Goal: Navigation & Orientation: Understand site structure

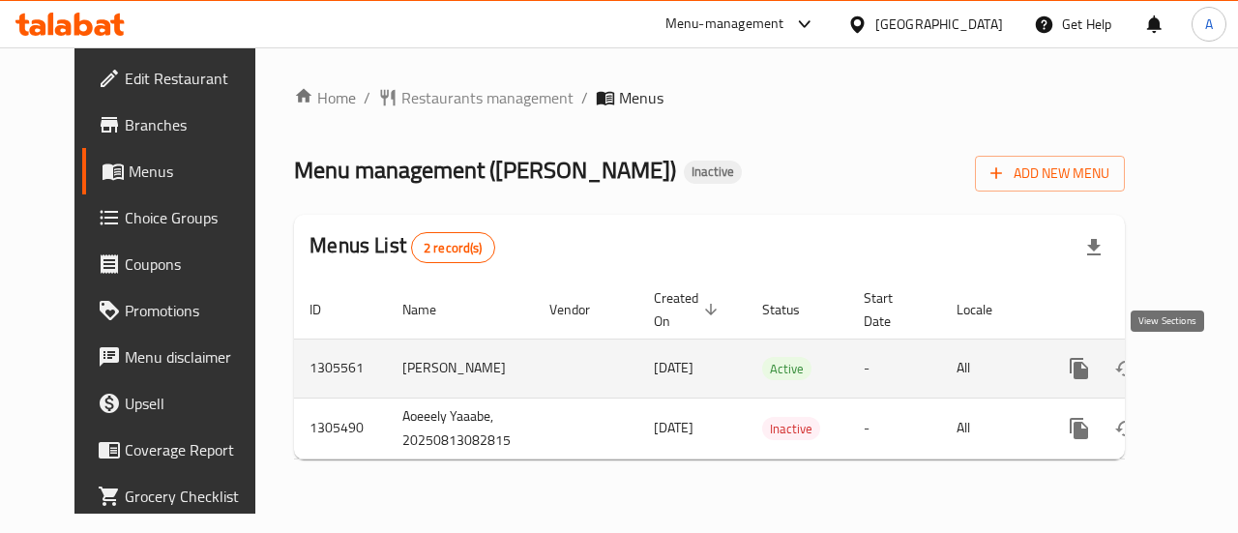
click at [1207, 363] on icon "enhanced table" at bounding box center [1218, 368] width 23 height 23
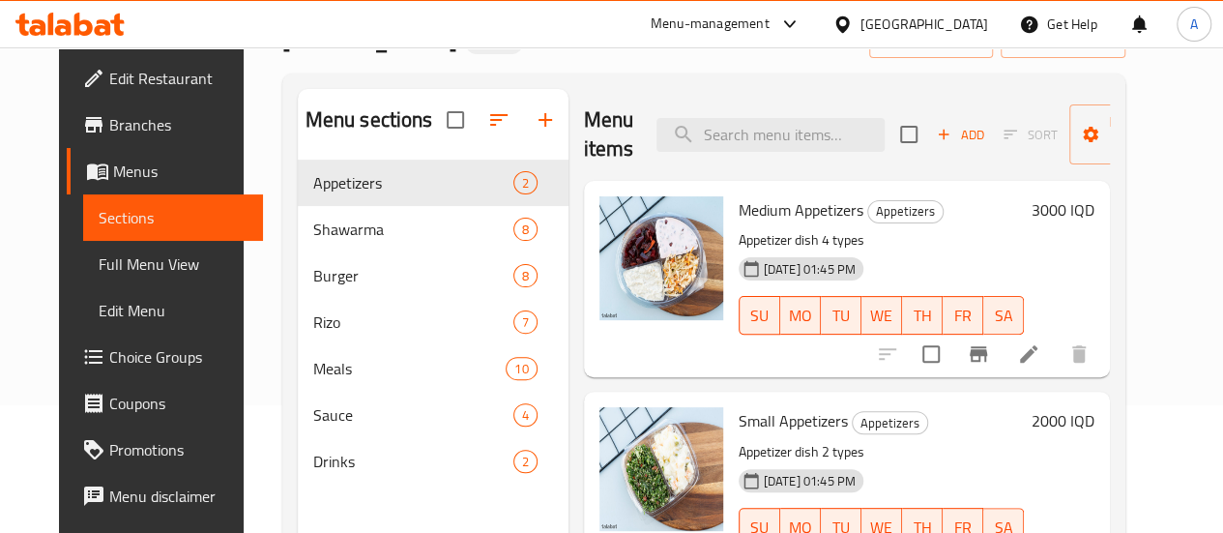
scroll to position [271, 0]
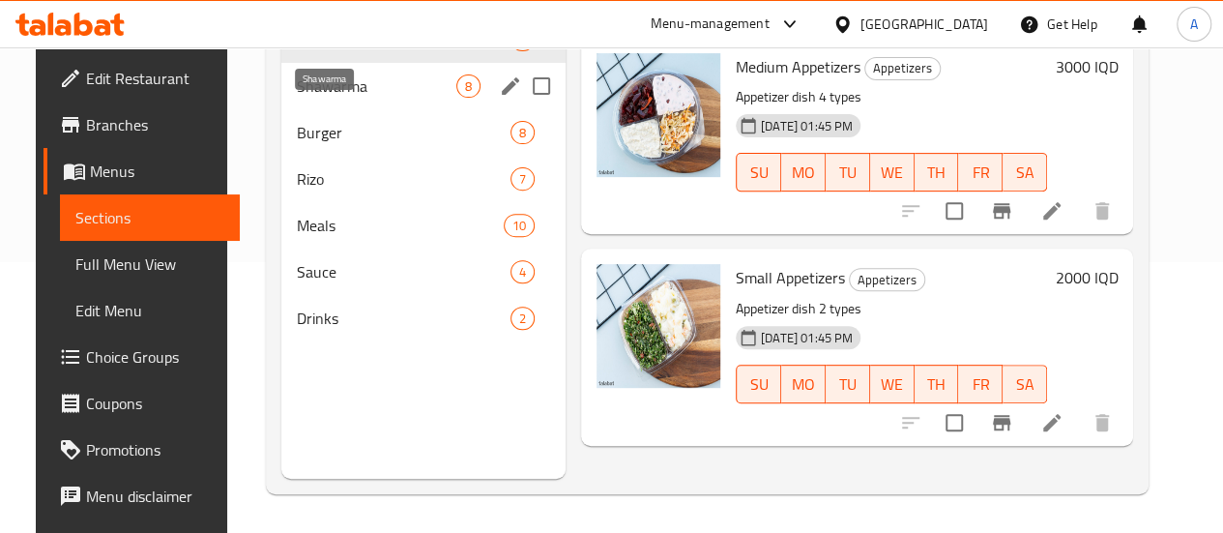
click at [313, 98] on span "Shawarma" at bounding box center [377, 85] width 160 height 23
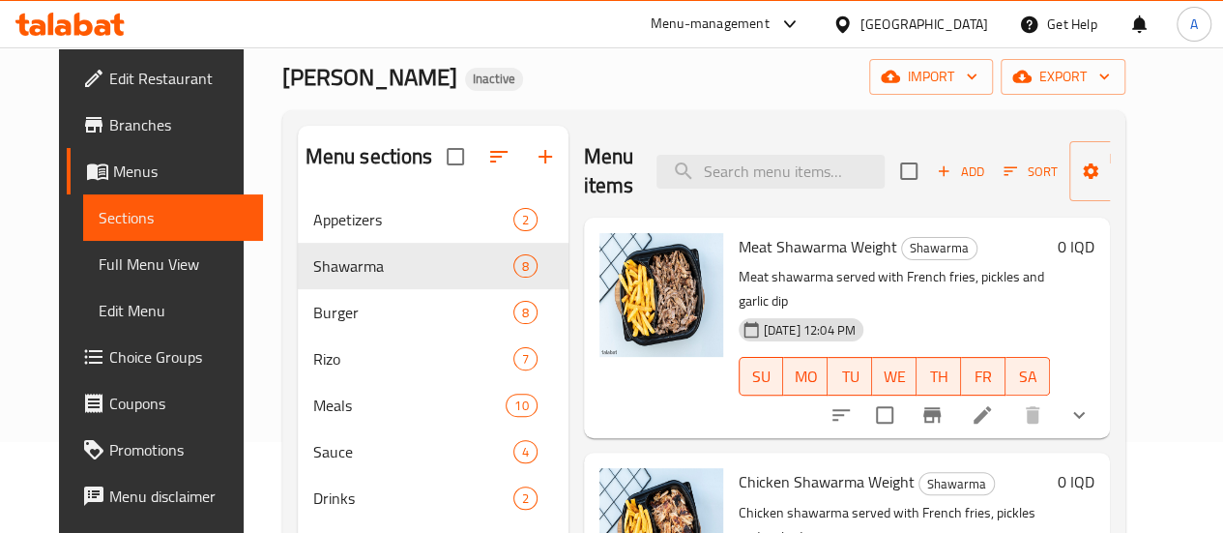
scroll to position [271, 0]
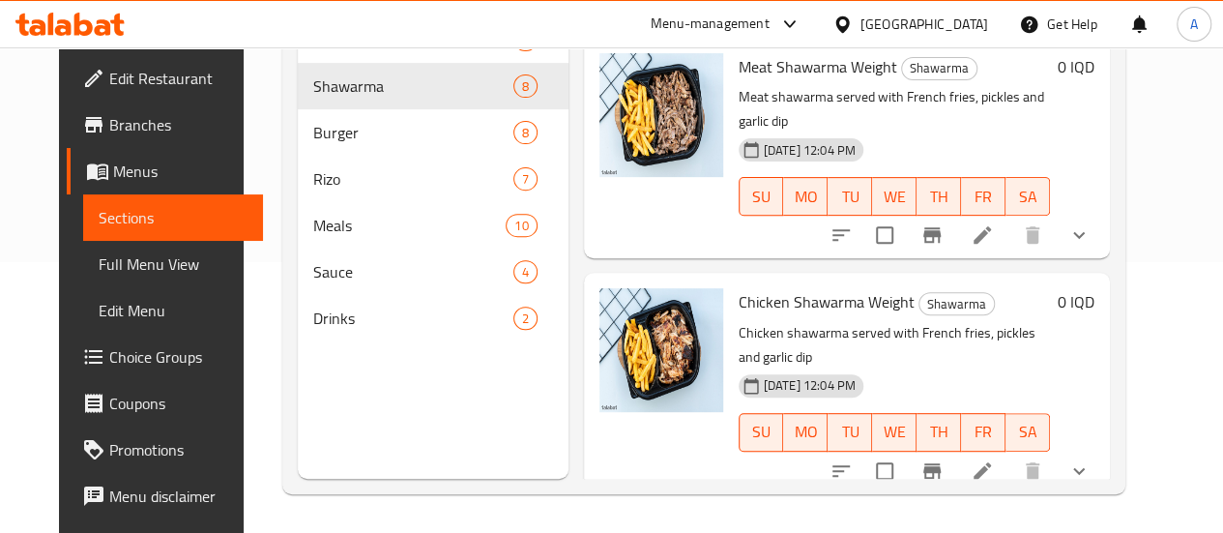
click at [258, 32] on div "Menu-management [GEOGRAPHIC_DATA] Get Help A" at bounding box center [611, 24] width 1223 height 46
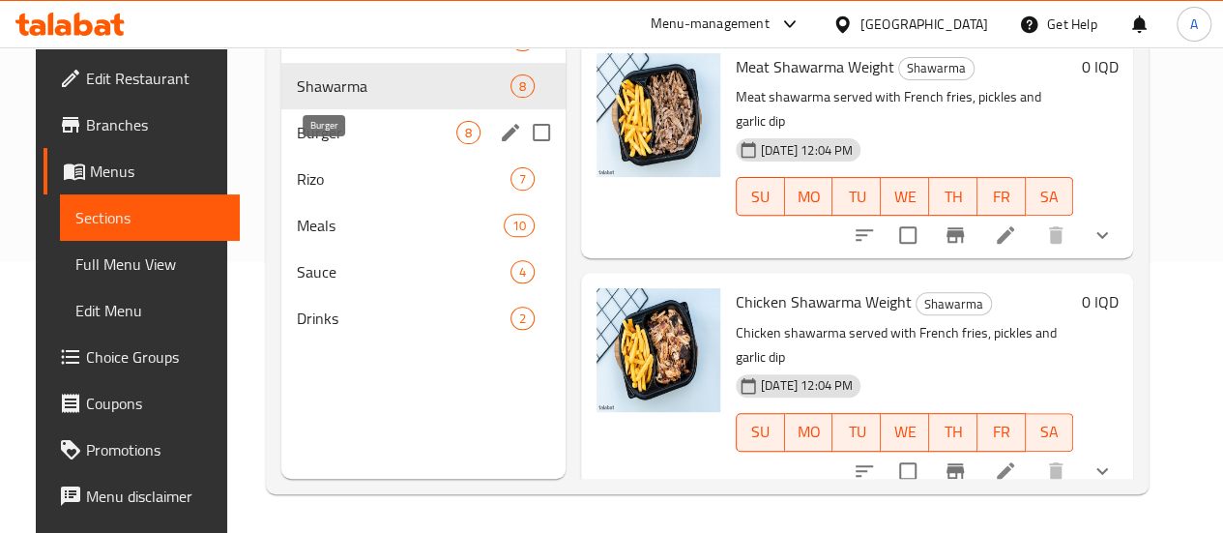
click at [329, 144] on span "Burger" at bounding box center [377, 132] width 160 height 23
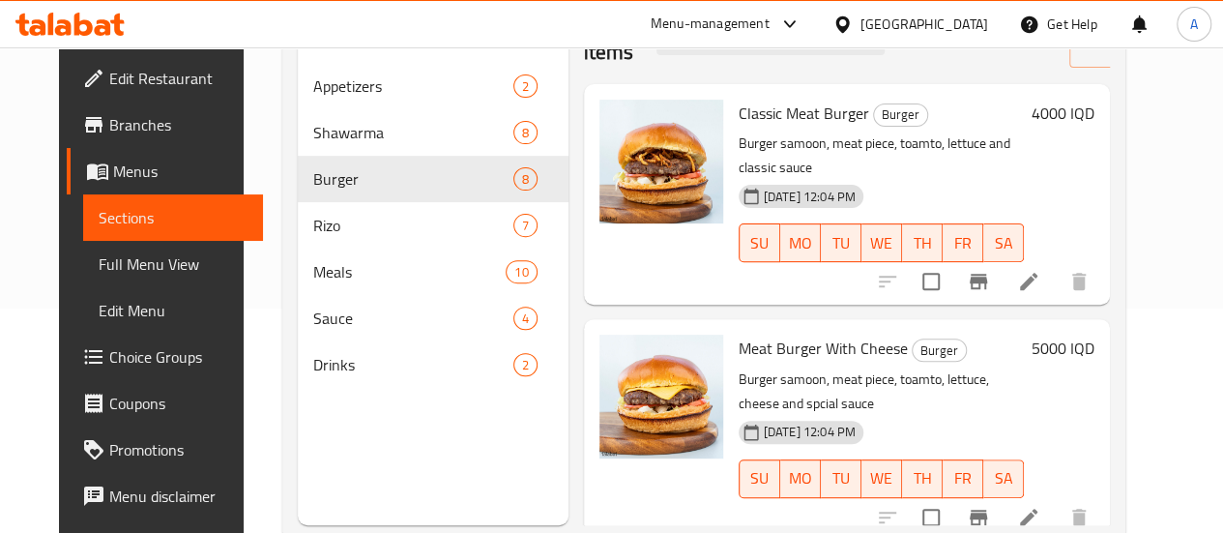
scroll to position [271, 0]
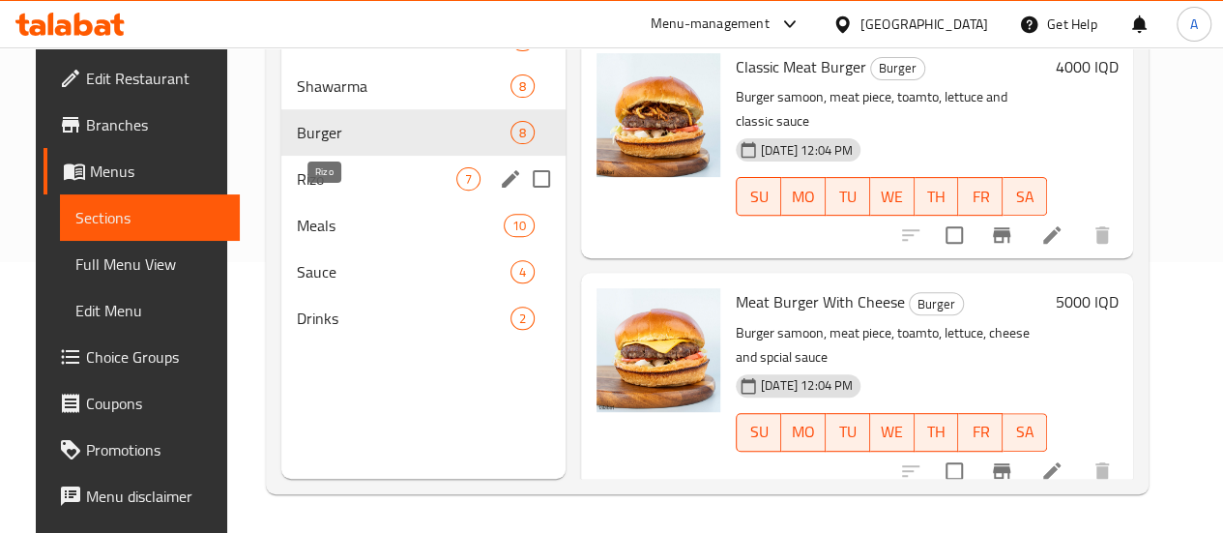
click at [319, 191] on span "Rizo" at bounding box center [377, 178] width 160 height 23
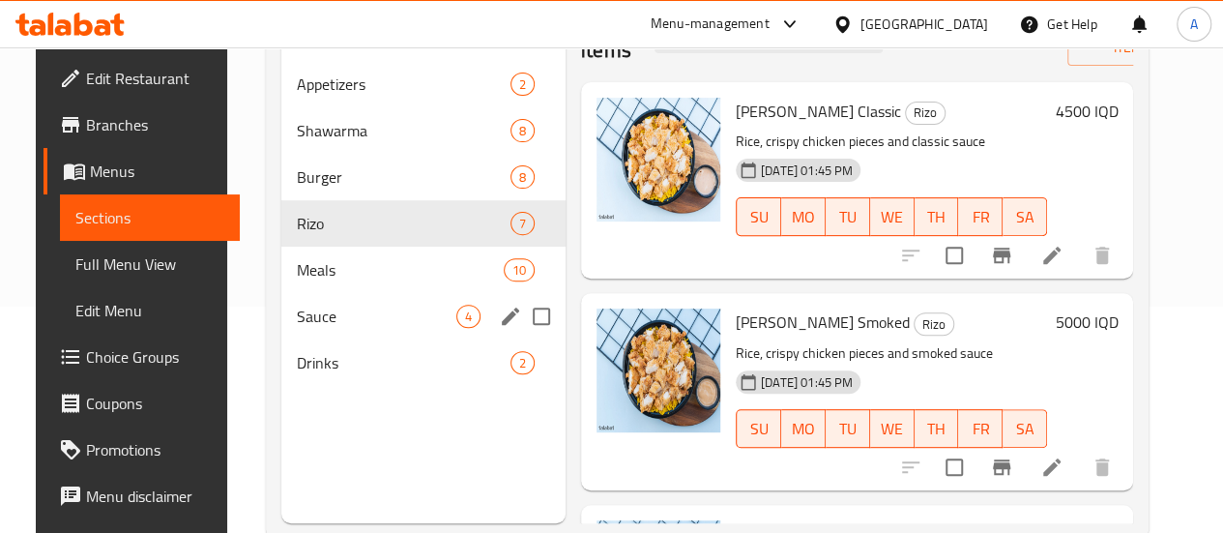
scroll to position [271, 0]
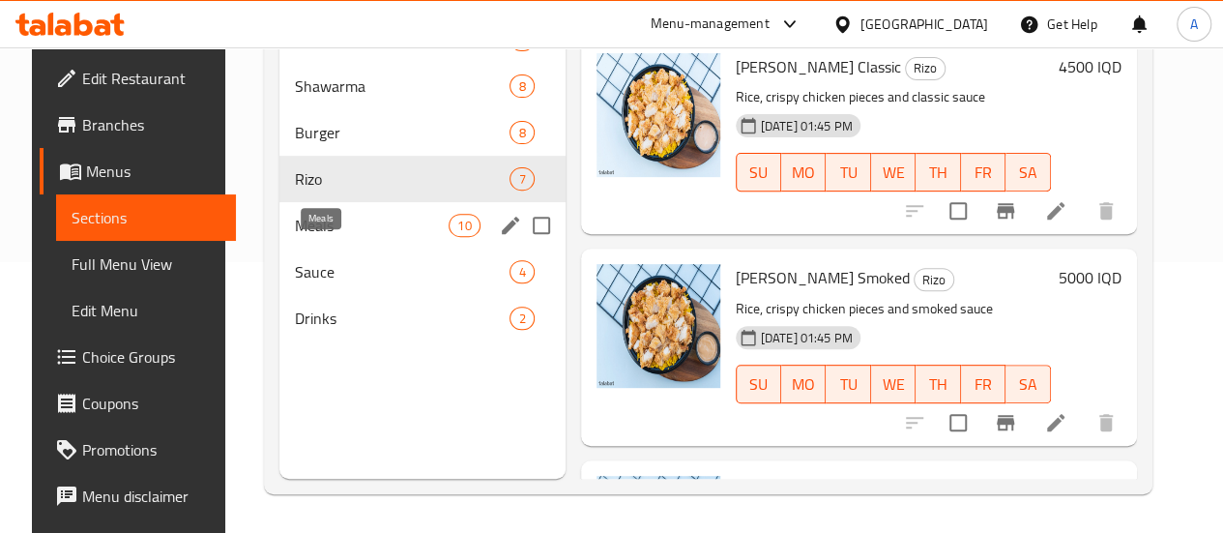
click at [315, 237] on span "Meals" at bounding box center [372, 225] width 154 height 23
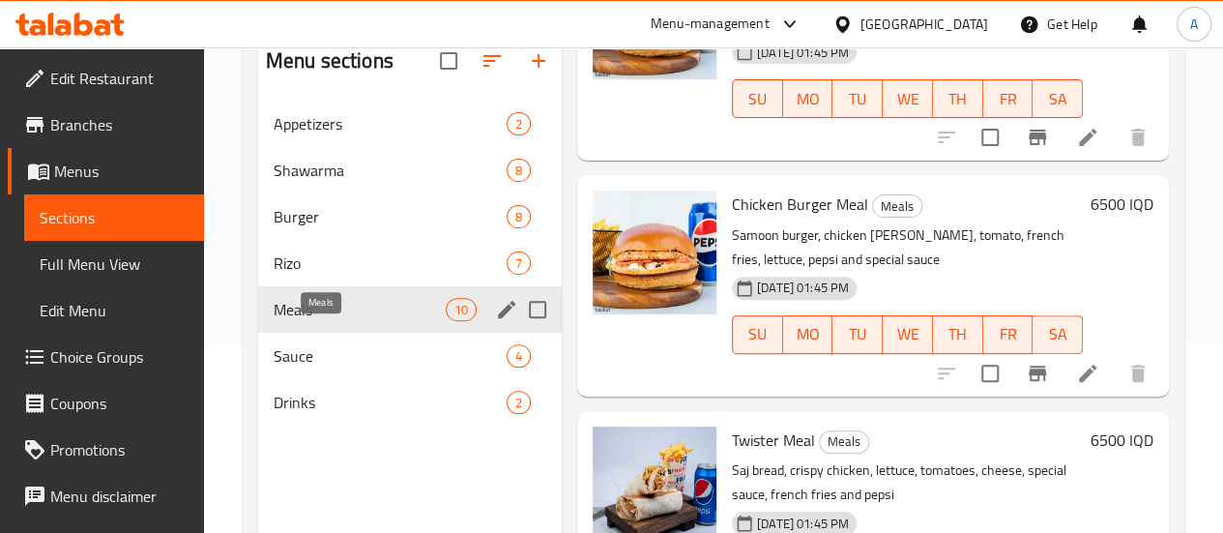
scroll to position [271, 0]
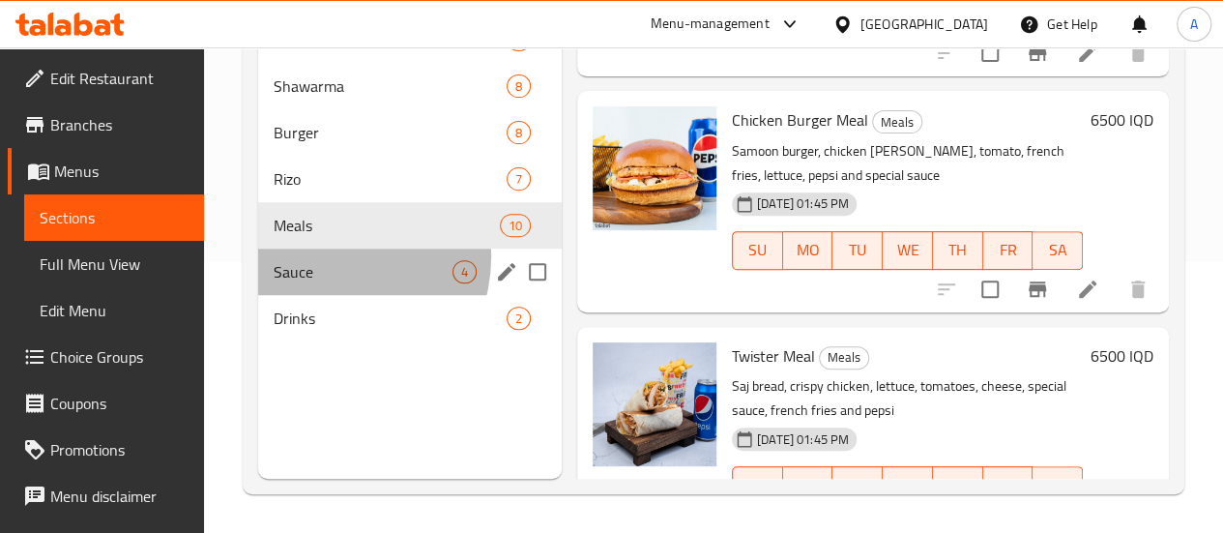
click at [333, 287] on div "Sauce 4" at bounding box center [410, 272] width 304 height 46
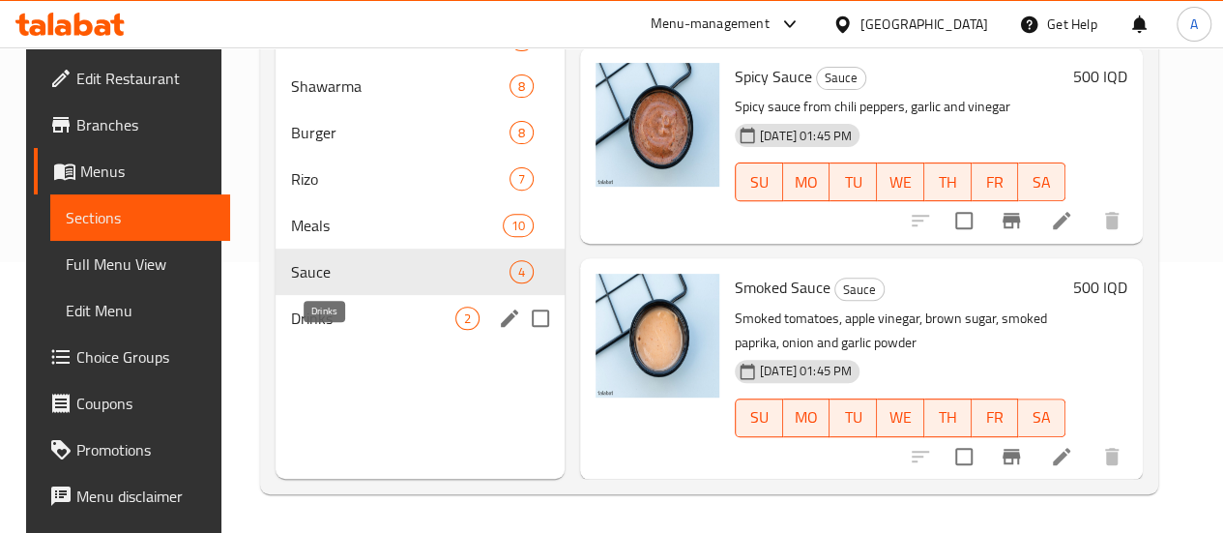
click at [372, 330] on span "Drinks" at bounding box center [373, 318] width 164 height 23
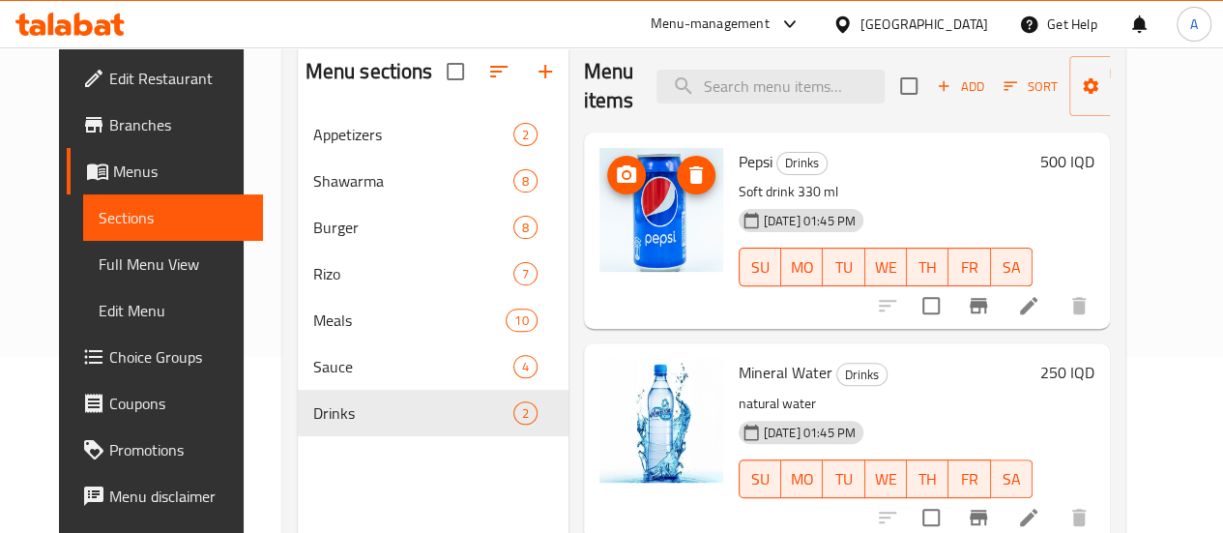
scroll to position [271, 0]
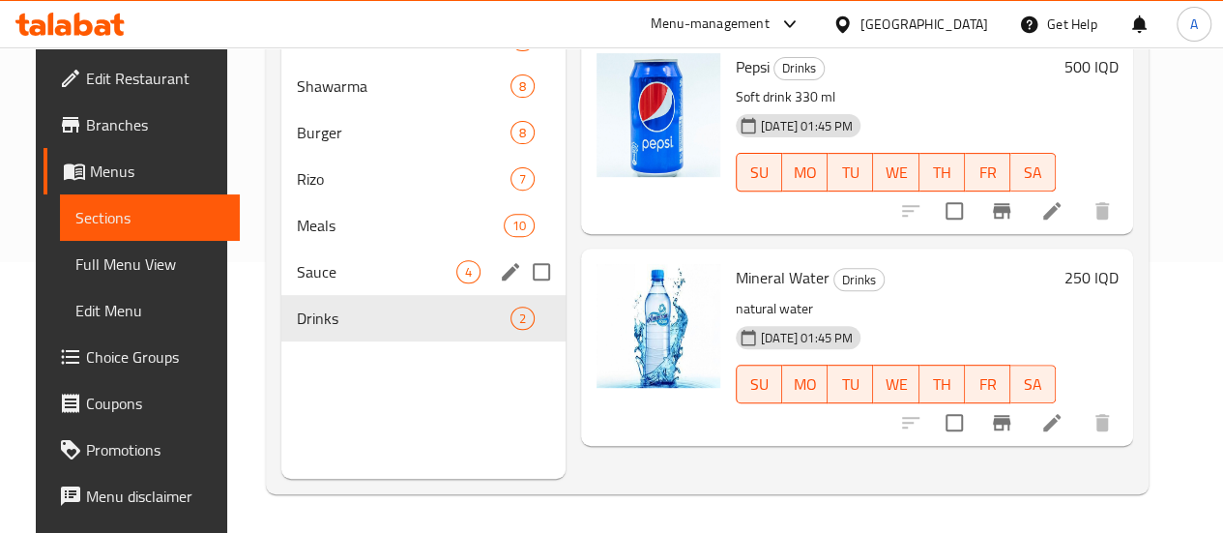
click at [354, 295] on div "Sauce 4" at bounding box center [423, 272] width 284 height 46
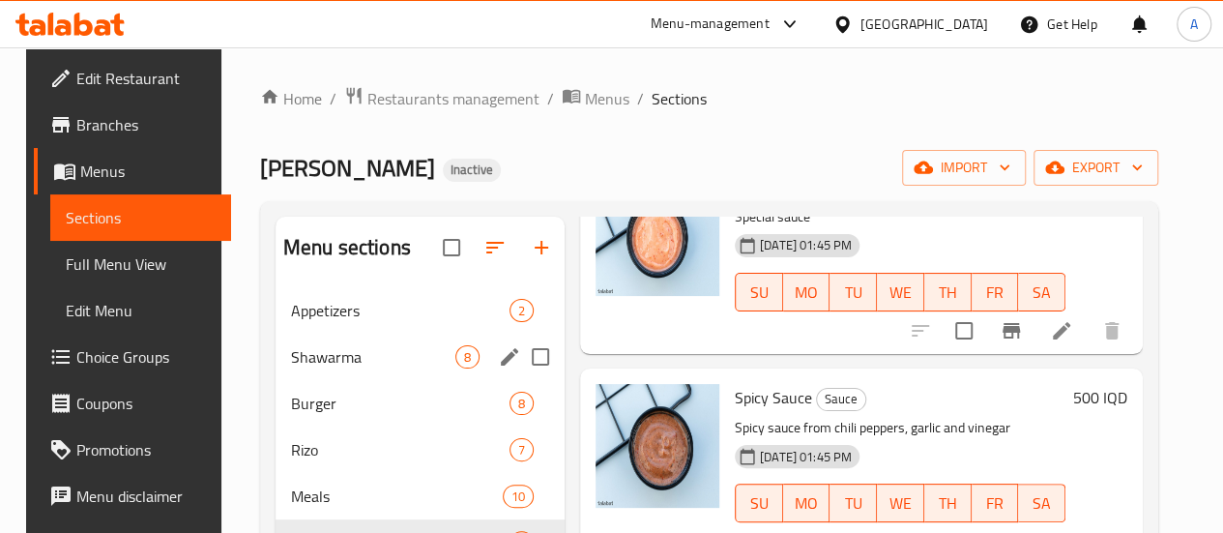
scroll to position [271, 0]
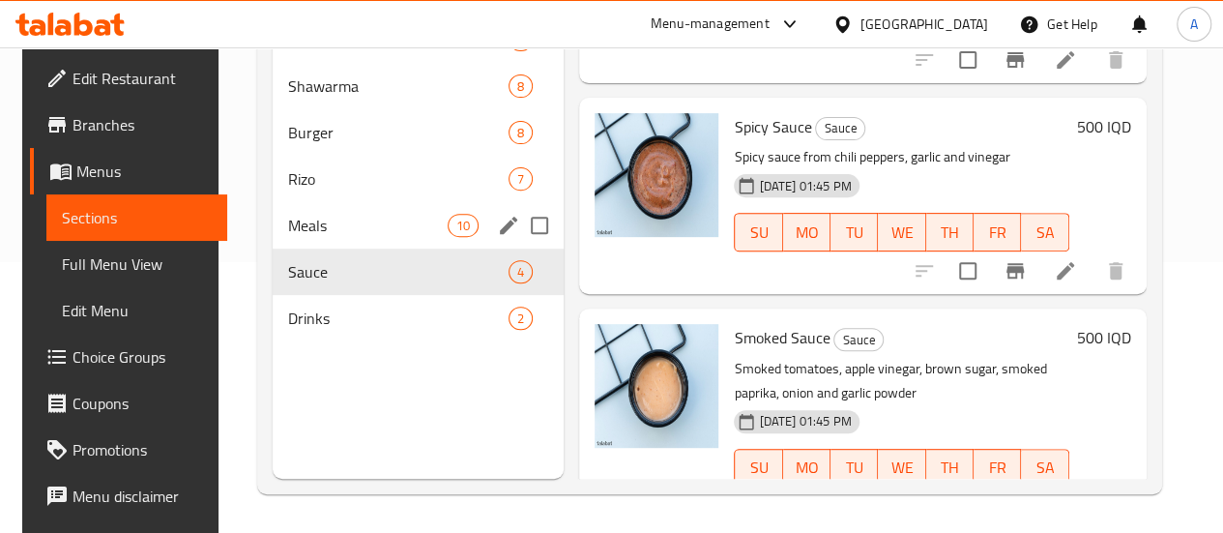
click at [310, 249] on div "Meals 10" at bounding box center [418, 225] width 291 height 46
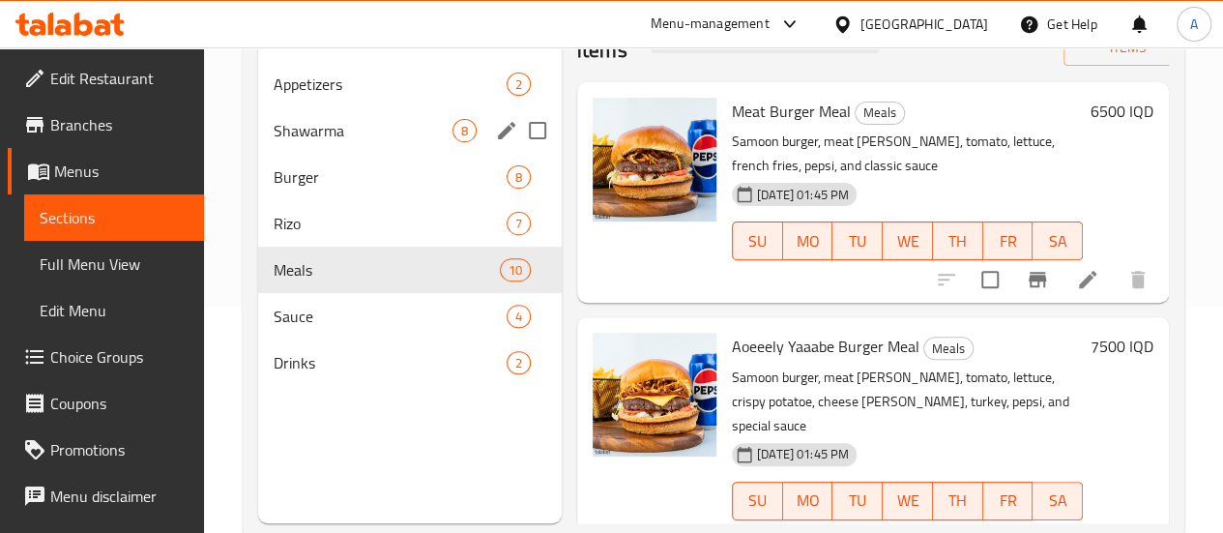
scroll to position [271, 0]
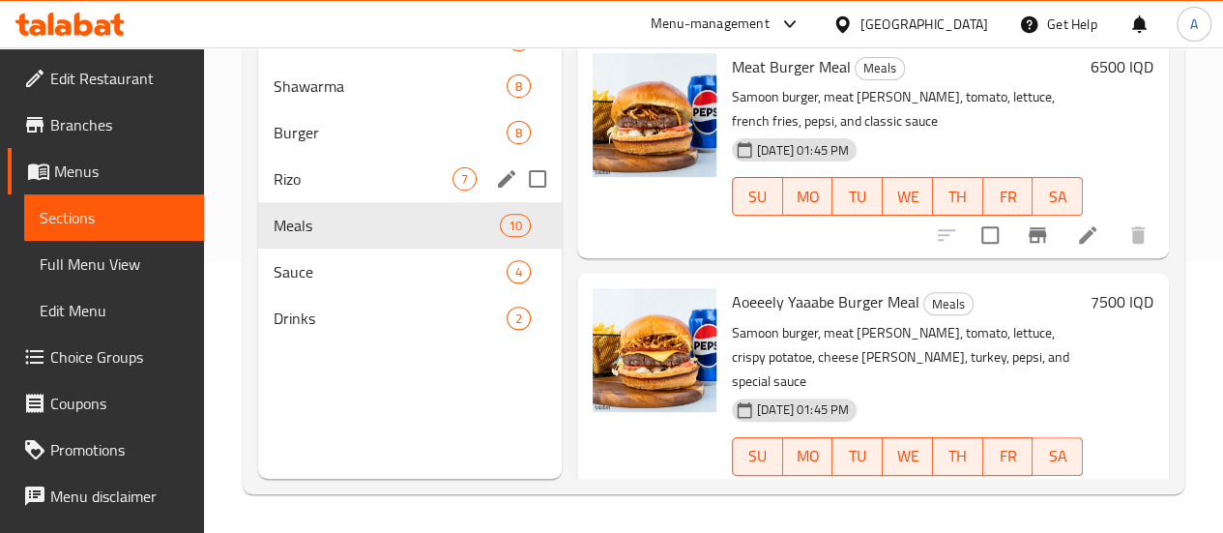
click at [323, 191] on span "Rizo" at bounding box center [363, 178] width 179 height 23
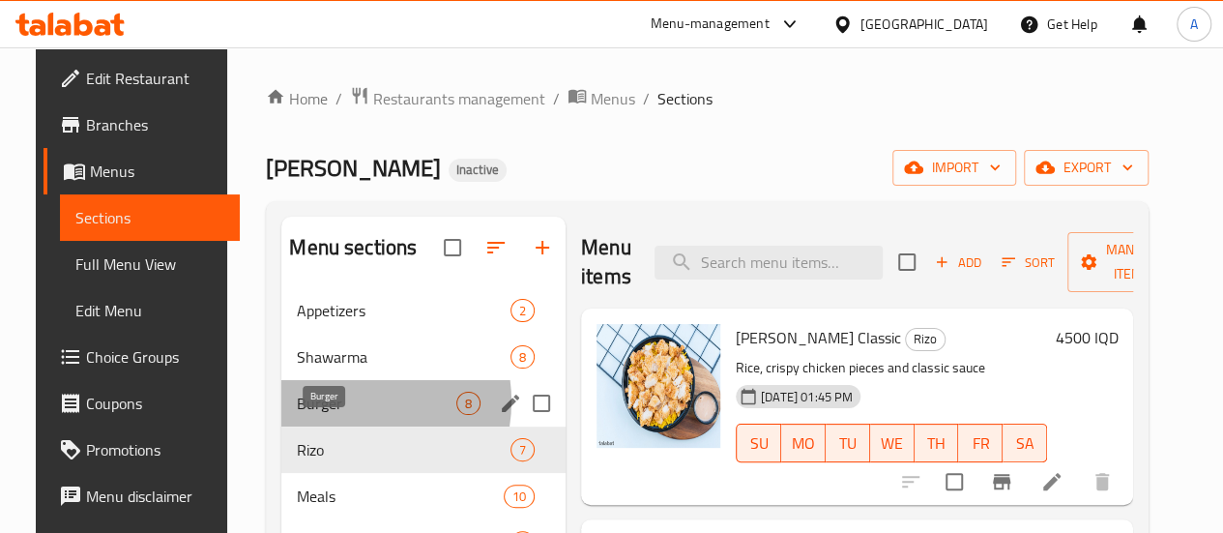
click at [328, 415] on span "Burger" at bounding box center [377, 403] width 160 height 23
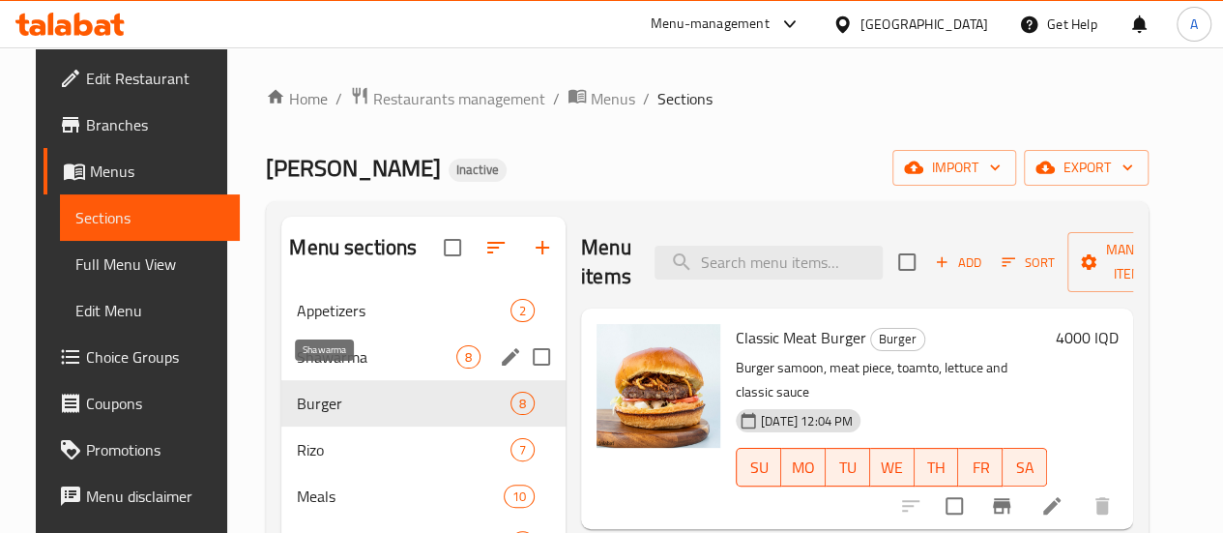
click at [325, 368] on span "Shawarma" at bounding box center [377, 356] width 160 height 23
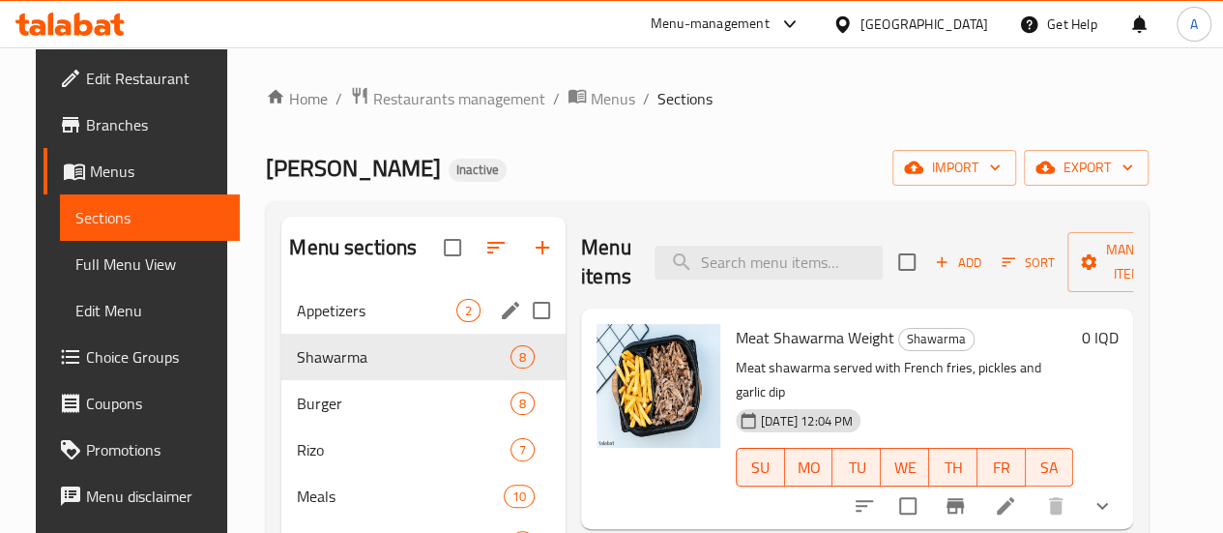
click at [366, 322] on span "Appetizers" at bounding box center [377, 310] width 160 height 23
